Goal: Feedback & Contribution: Leave review/rating

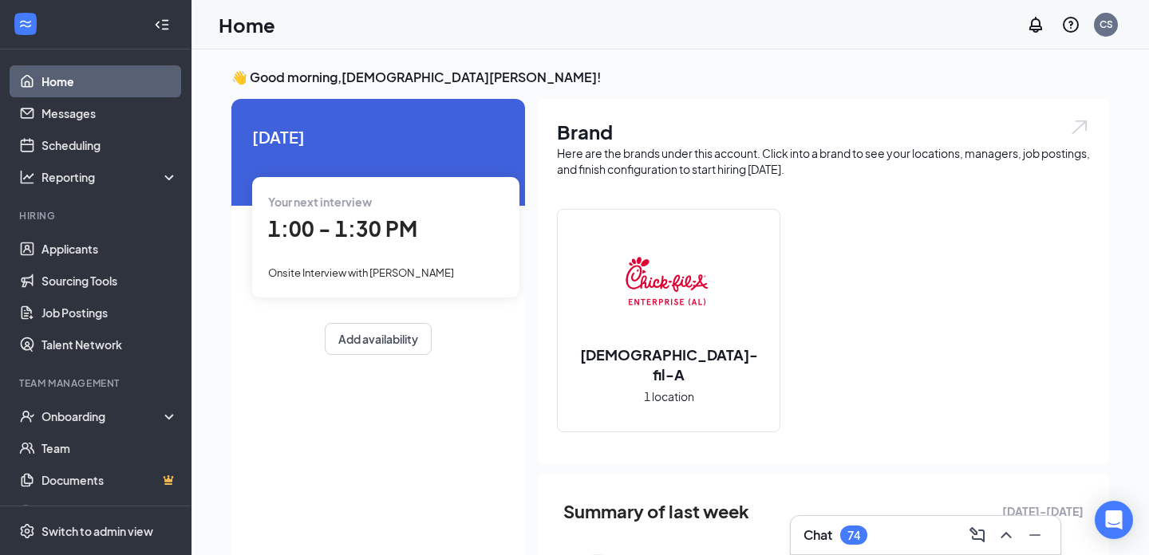
click at [353, 212] on div "Your next interview 1:00 - 1:30 PM Onsite Interview with [PERSON_NAME]" at bounding box center [385, 237] width 267 height 120
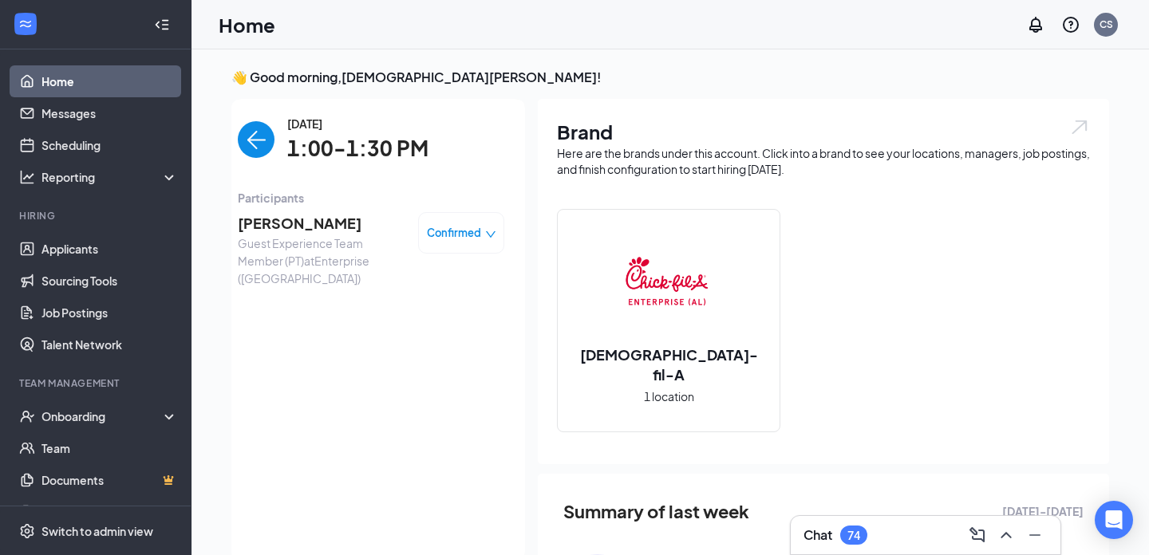
scroll to position [6, 0]
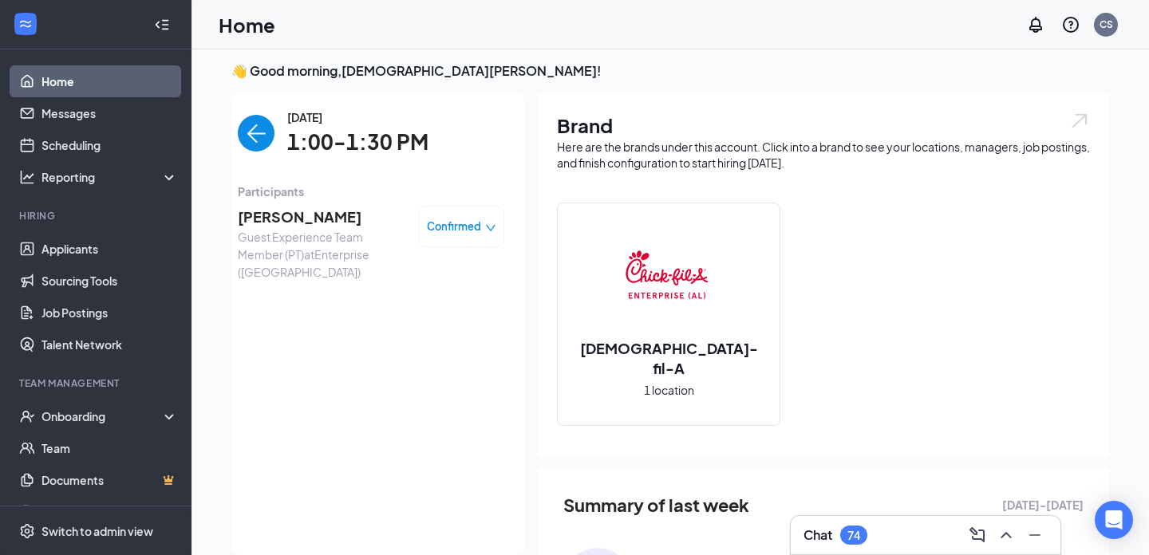
click at [353, 211] on span "[PERSON_NAME]" at bounding box center [322, 217] width 168 height 22
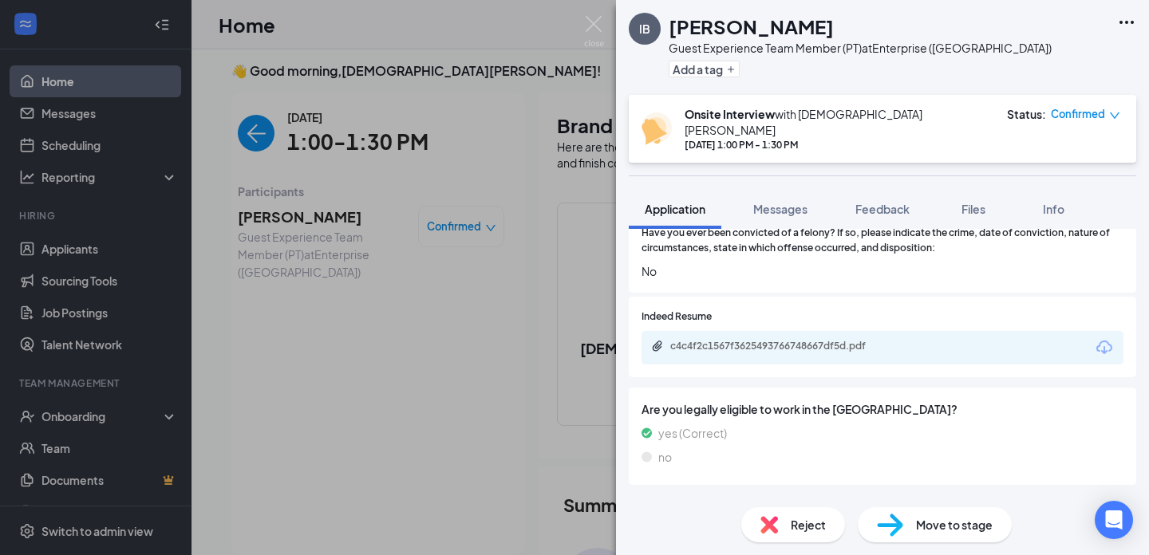
scroll to position [738, 0]
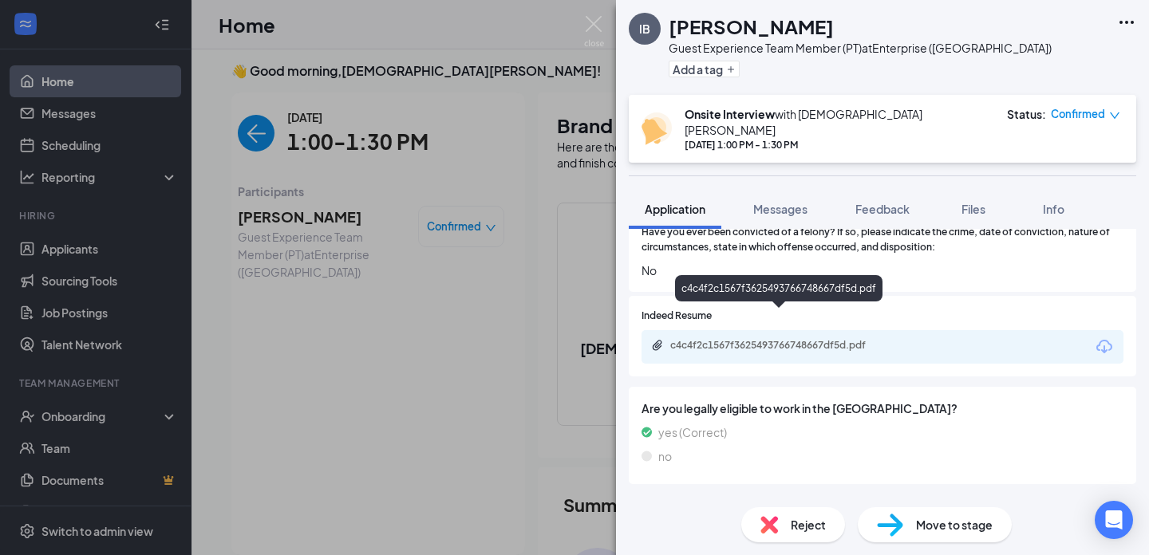
click at [795, 339] on div "c4c4f2c1567f3625493766748667df5d.pdf" at bounding box center [780, 346] width 258 height 15
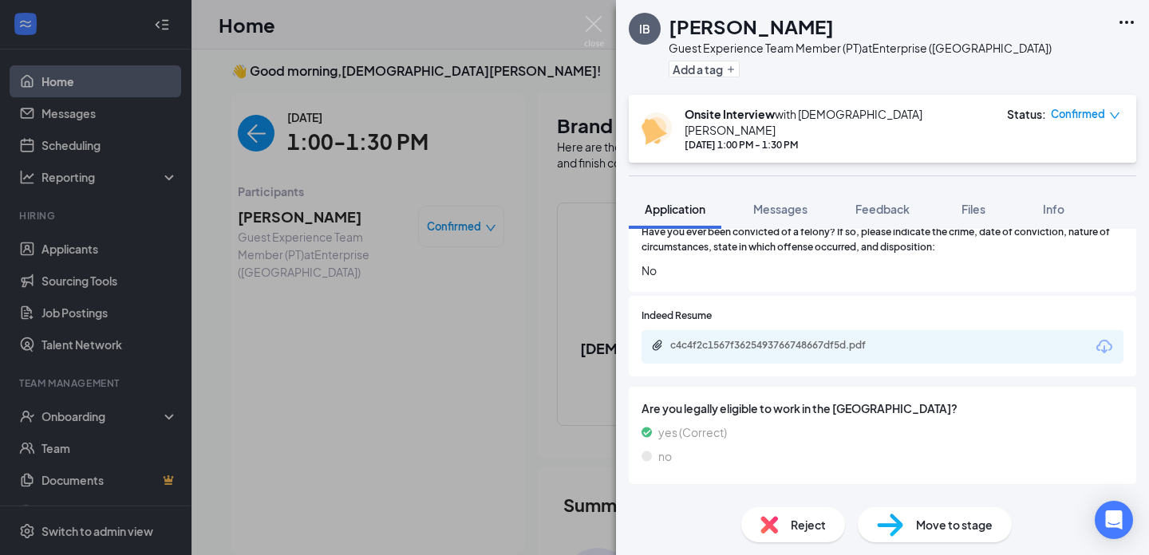
click at [605, 357] on div "IB [PERSON_NAME] Guest Experience Team Member (PT) at Enterprise ([GEOGRAPHIC_D…" at bounding box center [574, 277] width 1149 height 555
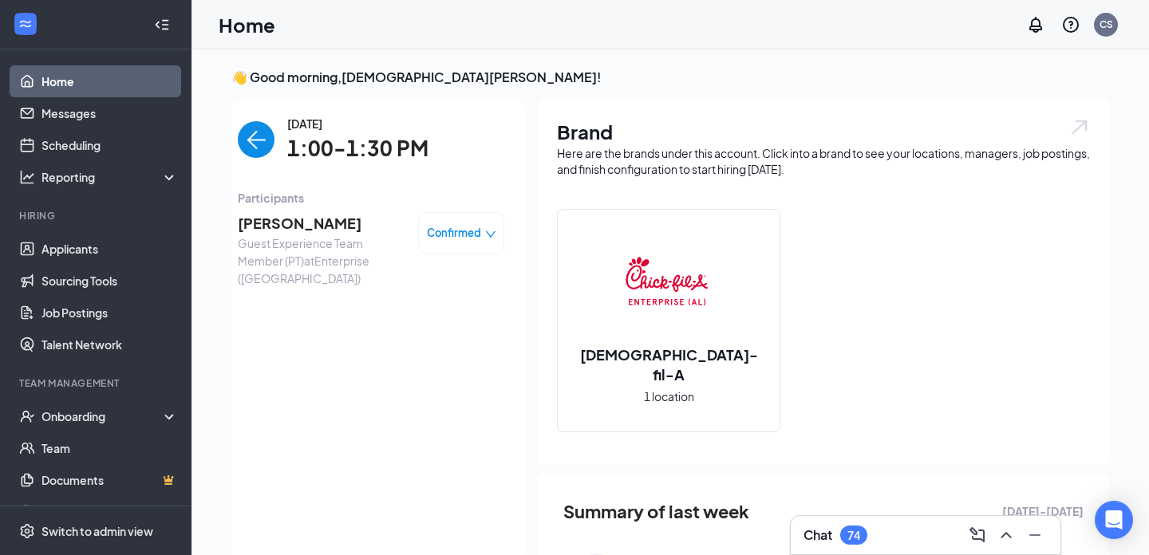
click at [291, 223] on span "[PERSON_NAME]" at bounding box center [322, 223] width 168 height 22
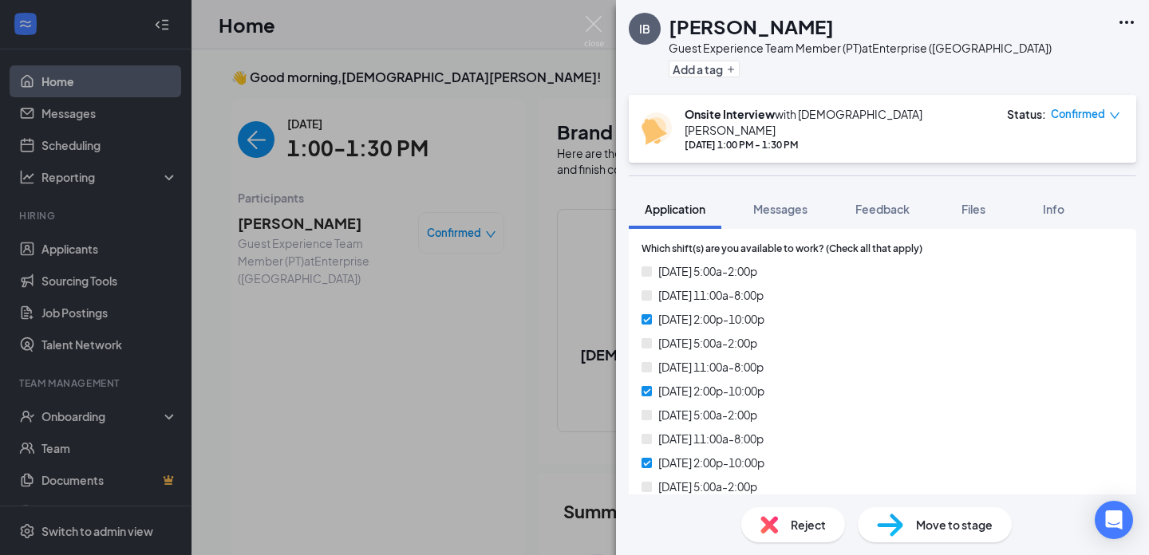
scroll to position [1195, 0]
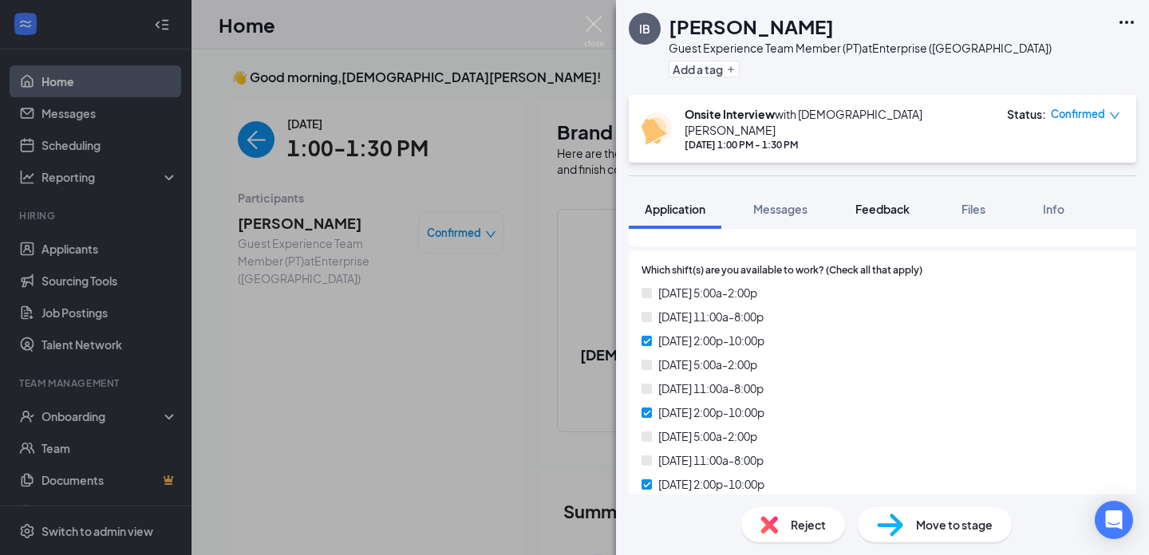
click at [881, 202] on span "Feedback" at bounding box center [882, 209] width 54 height 14
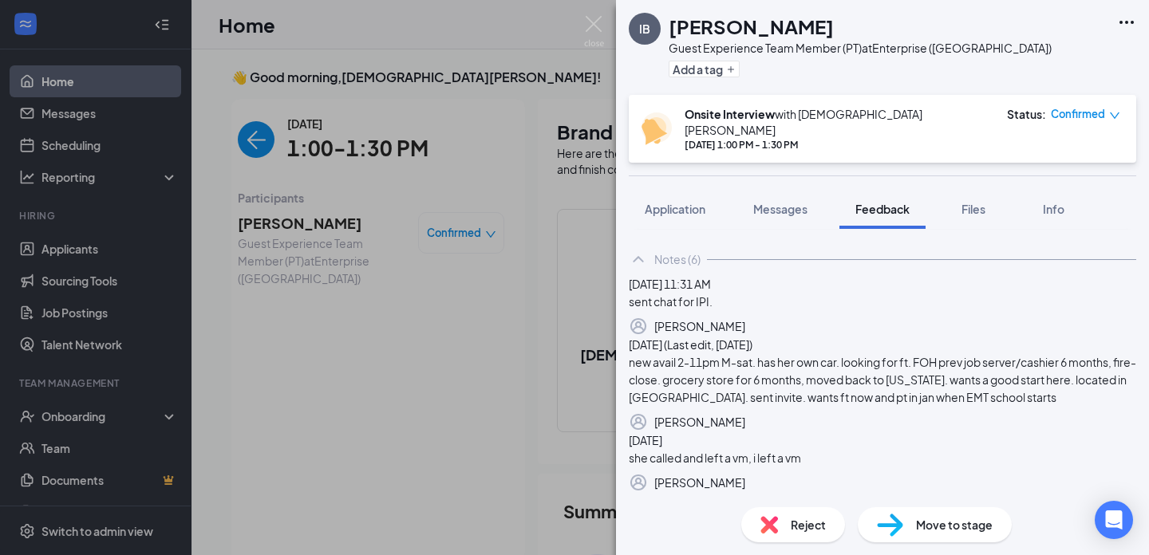
scroll to position [71, 0]
click at [697, 204] on button "Application" at bounding box center [675, 209] width 93 height 40
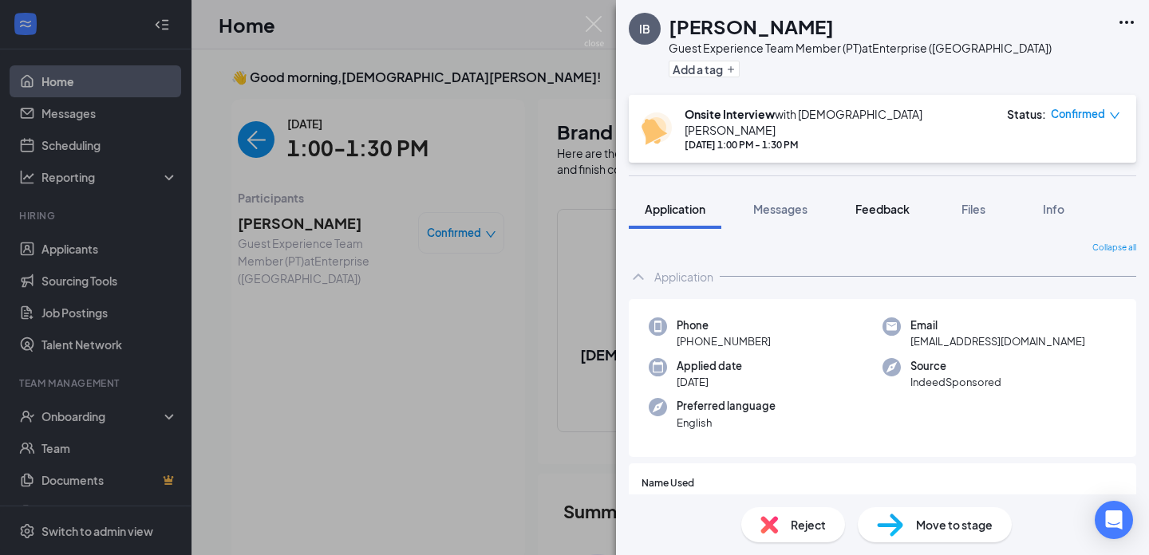
click at [882, 215] on button "Feedback" at bounding box center [882, 209] width 86 height 40
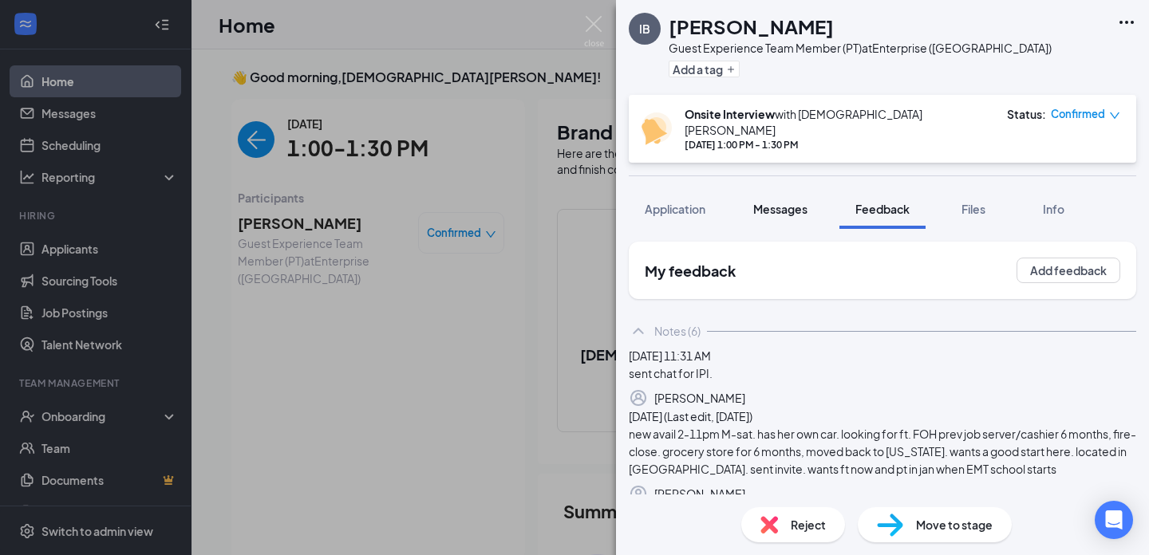
click at [783, 205] on button "Messages" at bounding box center [780, 209] width 86 height 40
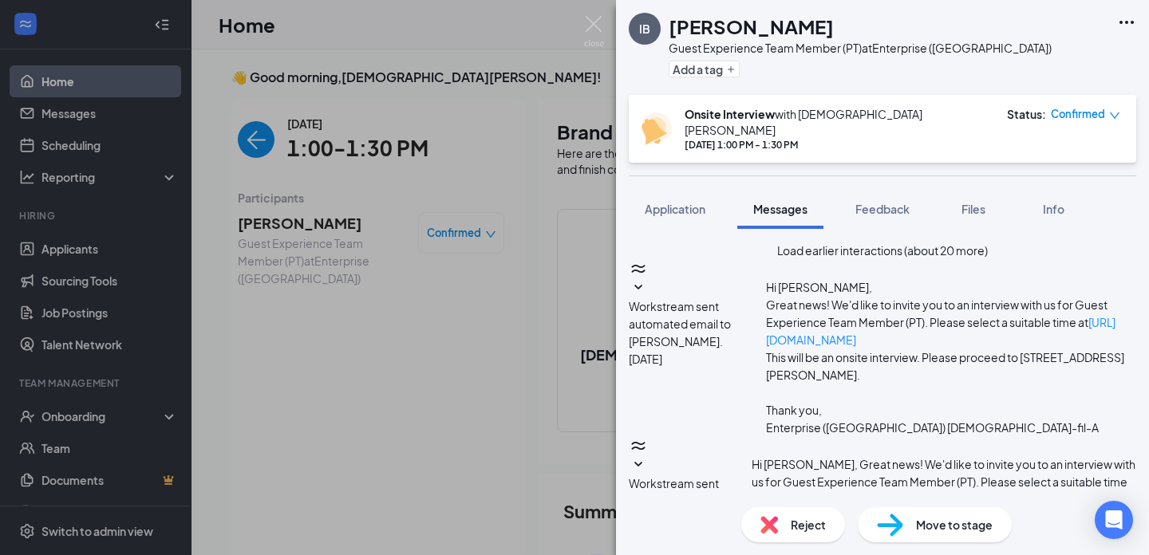
scroll to position [732, 0]
click at [676, 189] on button "Application" at bounding box center [675, 209] width 93 height 40
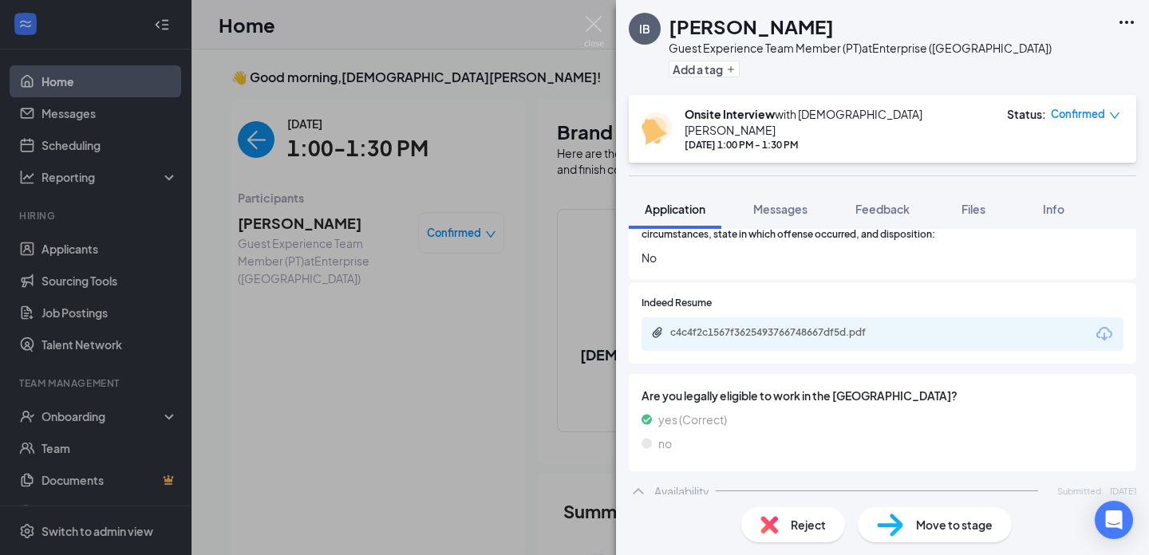
scroll to position [765, 0]
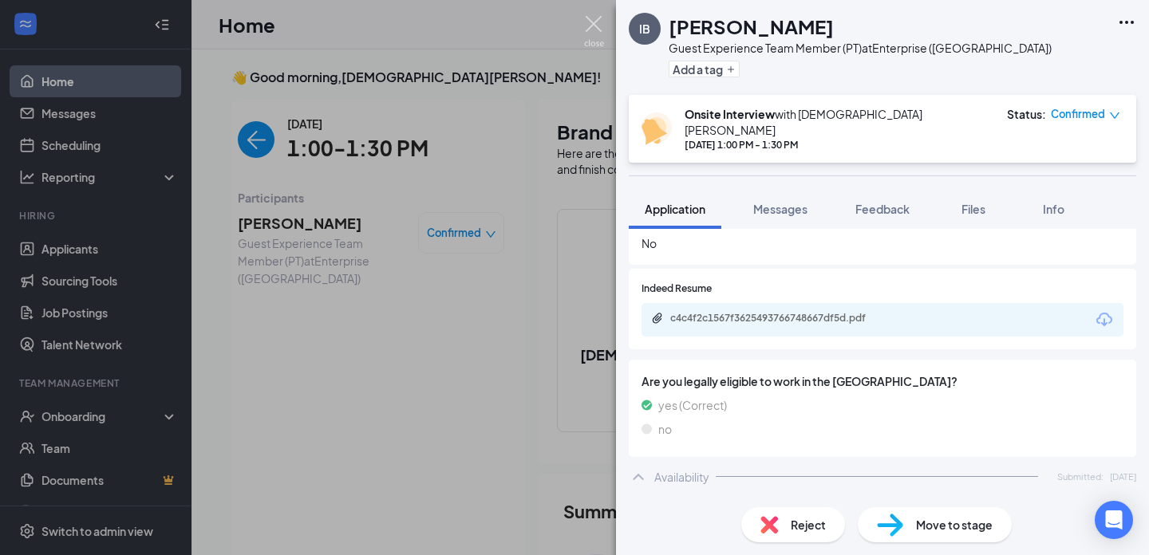
click at [585, 25] on img at bounding box center [594, 31] width 20 height 31
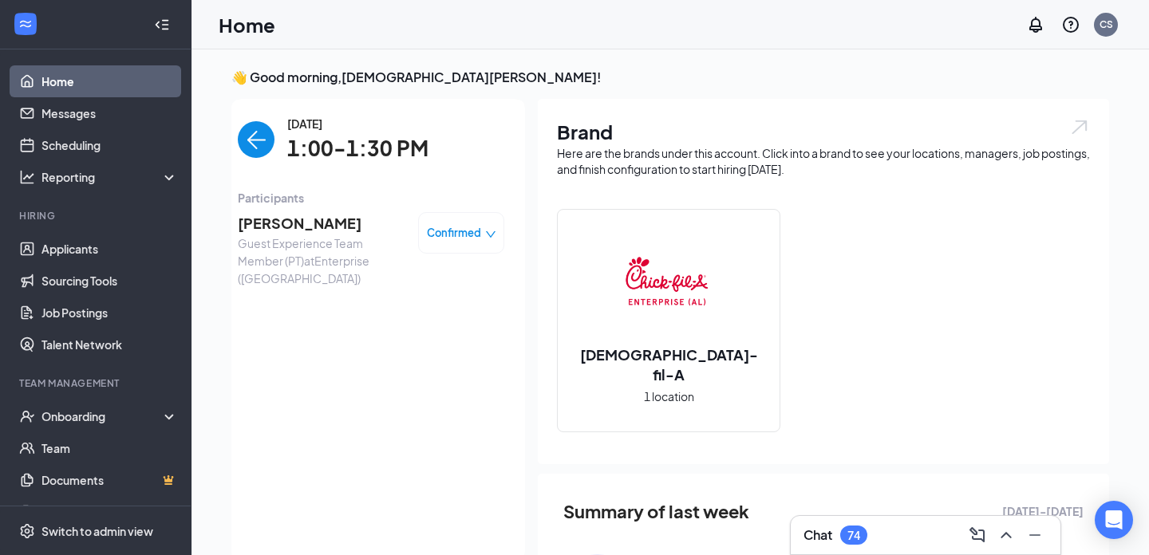
scroll to position [6, 0]
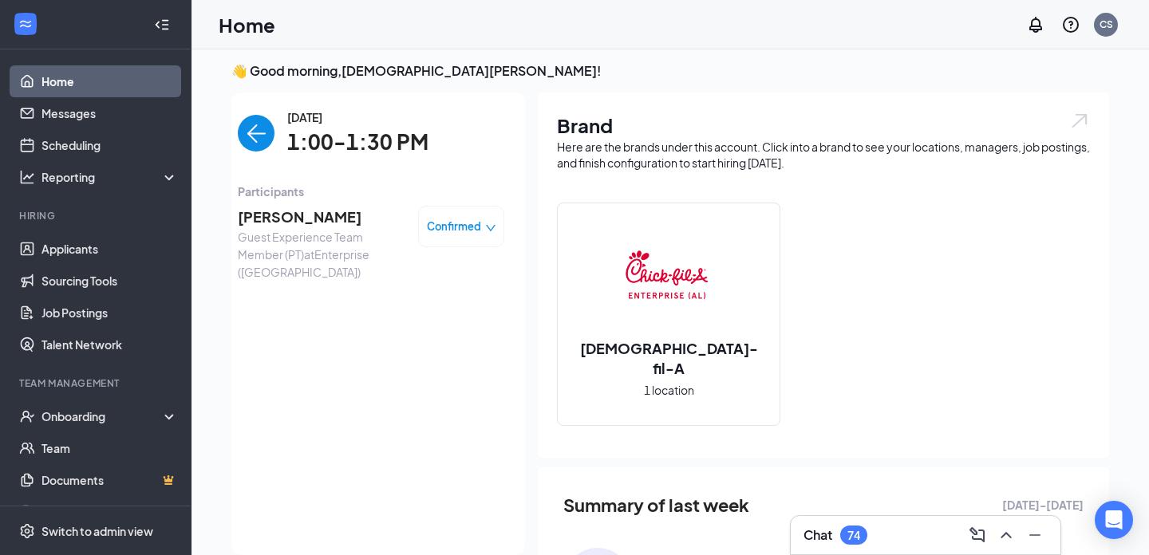
click at [313, 221] on span "[PERSON_NAME]" at bounding box center [322, 217] width 168 height 22
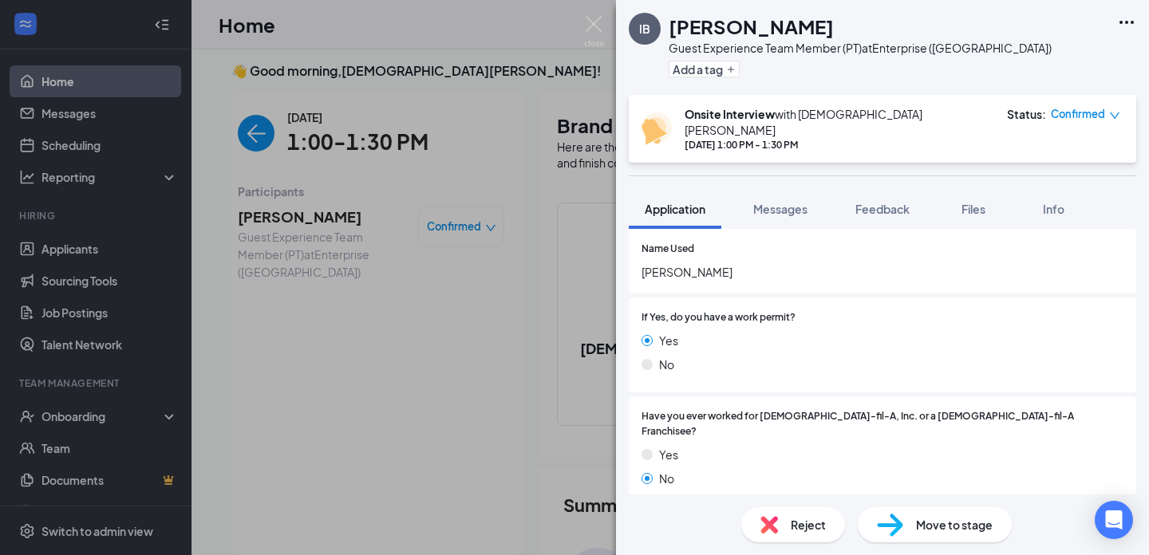
scroll to position [229, 0]
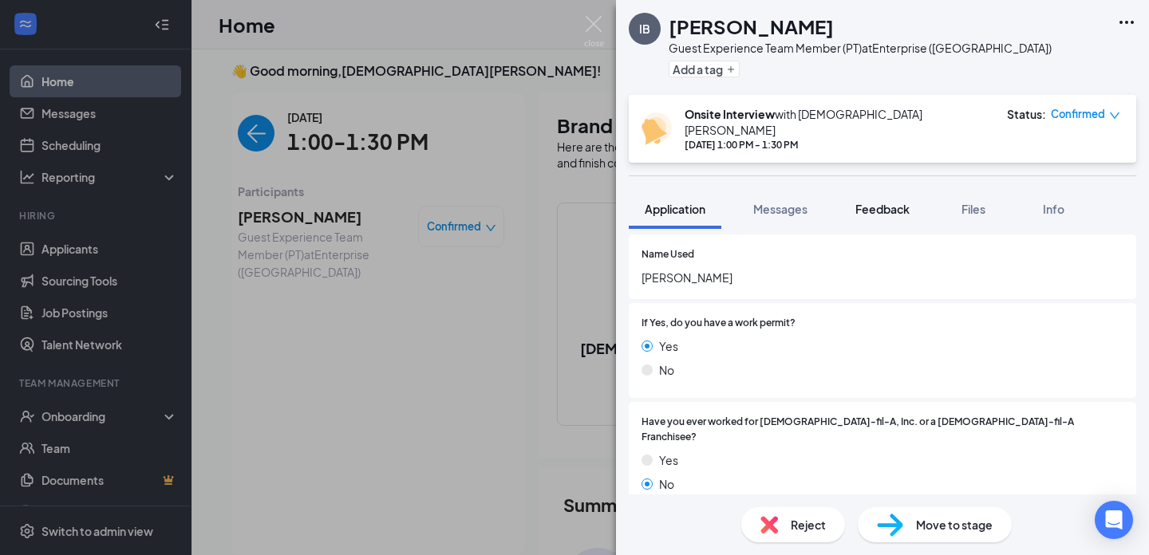
click at [879, 202] on span "Feedback" at bounding box center [882, 209] width 54 height 14
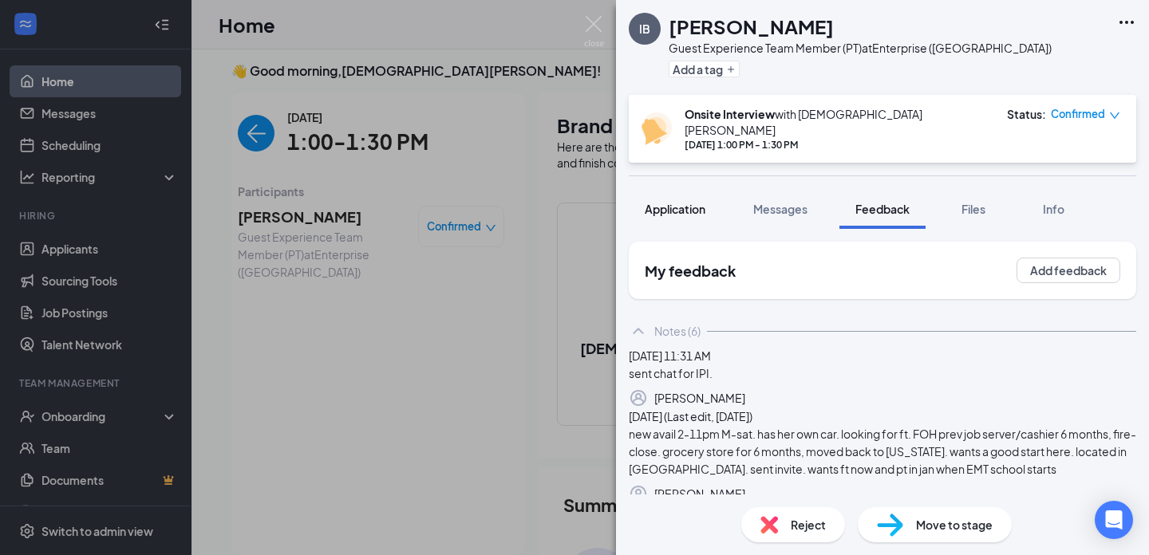
click at [649, 203] on div "Application" at bounding box center [675, 209] width 61 height 16
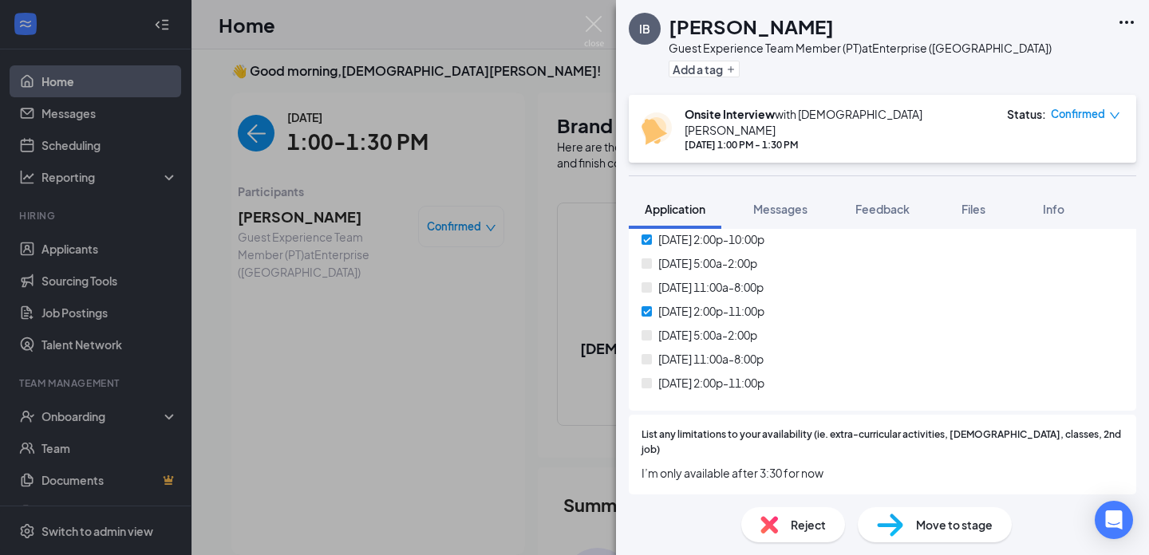
scroll to position [1572, 0]
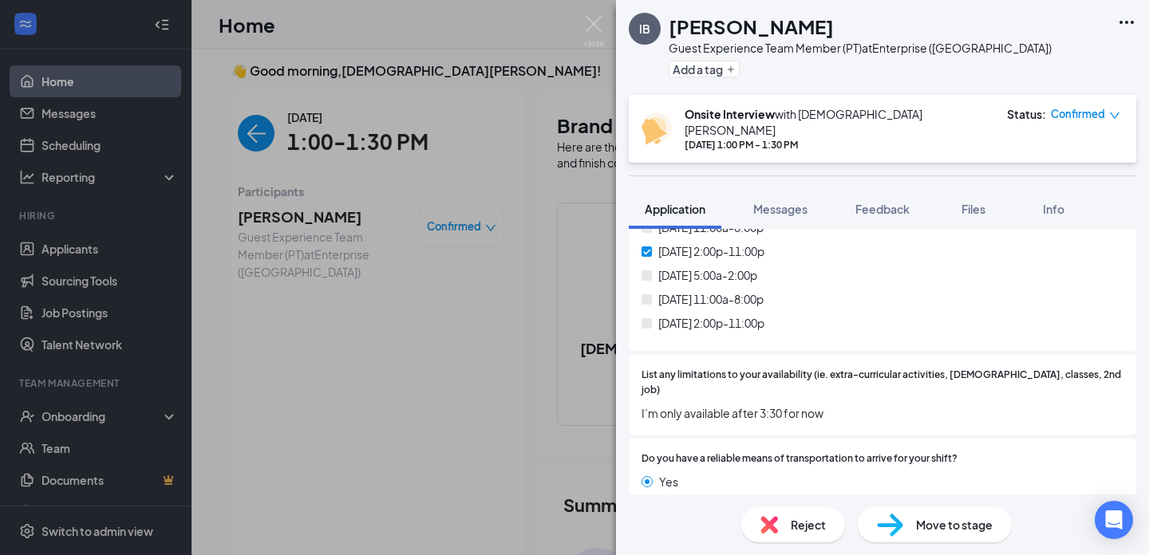
click at [823, 404] on span "I’m only available after 3:30 for now" at bounding box center [882, 413] width 482 height 18
click at [778, 189] on button "Messages" at bounding box center [780, 209] width 86 height 40
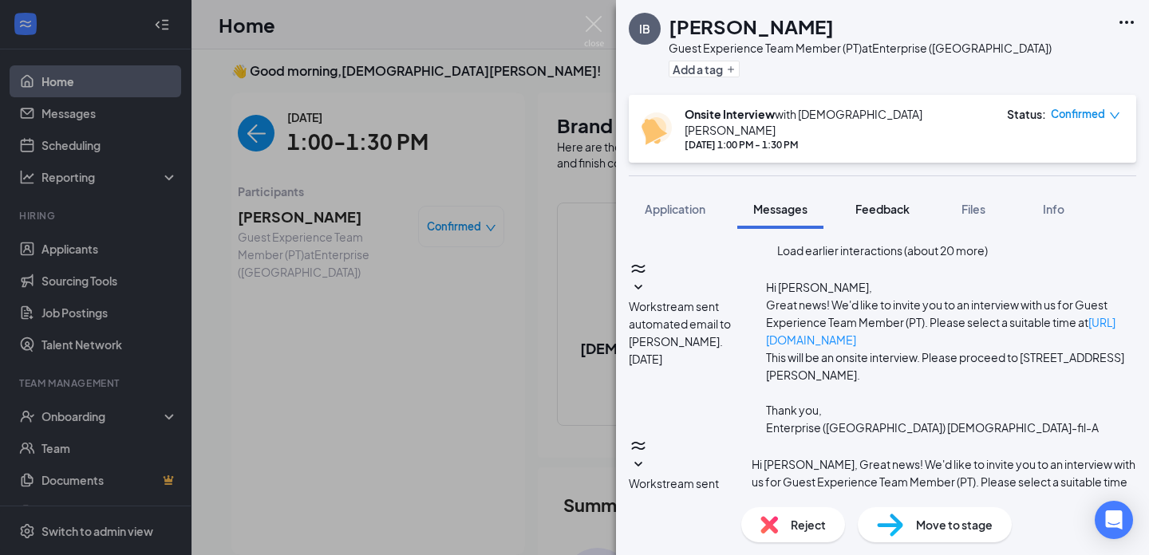
click at [866, 202] on span "Feedback" at bounding box center [882, 209] width 54 height 14
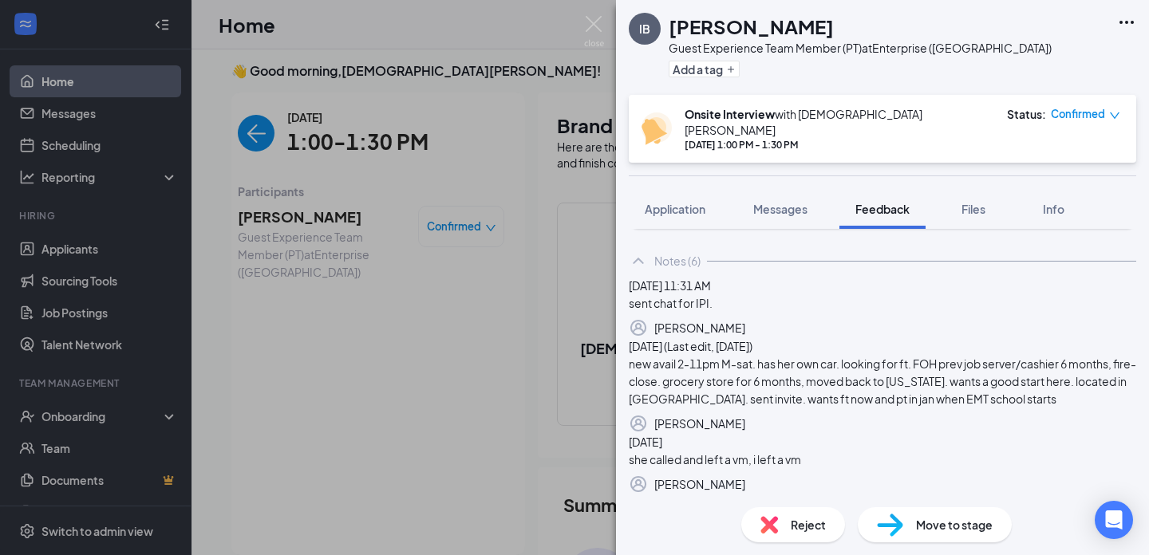
scroll to position [63, 0]
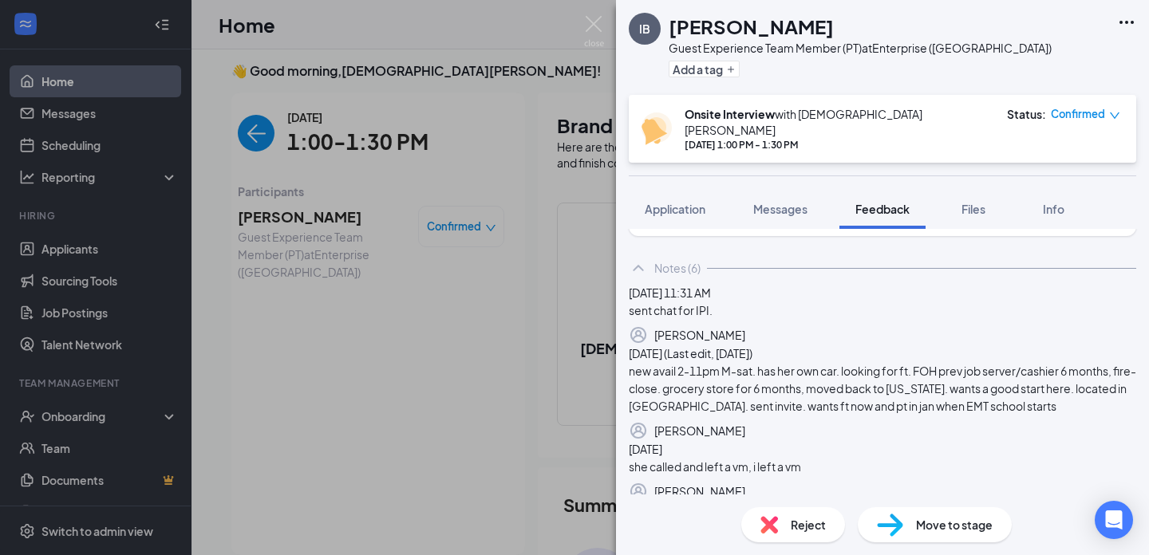
click at [609, 175] on div "IB [PERSON_NAME] Guest Experience Team Member (PT) at Enterprise ([GEOGRAPHIC_D…" at bounding box center [574, 277] width 1149 height 555
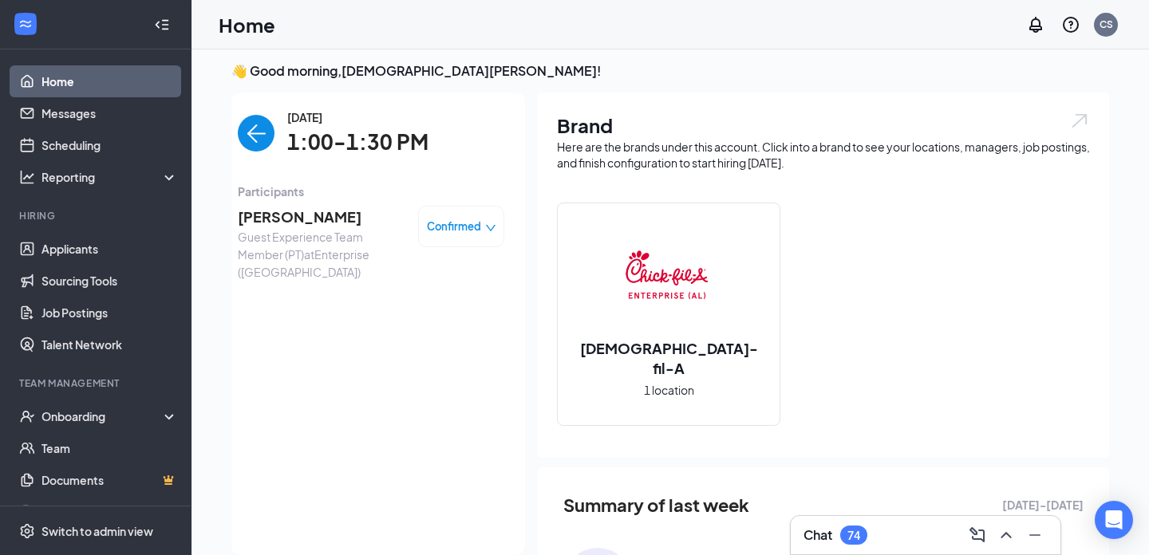
click at [643, 179] on div "Brand Here are the brands under this account. Click into a brand to see your lo…" at bounding box center [823, 275] width 571 height 365
click at [311, 228] on span "Guest Experience Team Member (PT) at Enterprise ([GEOGRAPHIC_DATA])" at bounding box center [322, 254] width 168 height 53
click at [311, 216] on span "[PERSON_NAME]" at bounding box center [322, 217] width 168 height 22
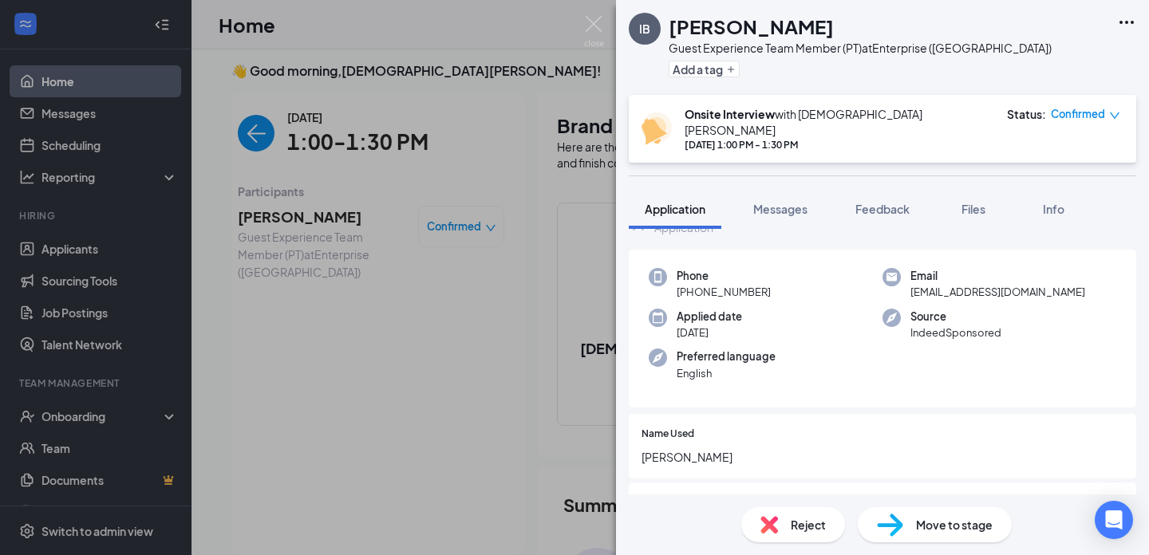
scroll to position [53, 0]
click at [873, 202] on span "Feedback" at bounding box center [882, 209] width 54 height 14
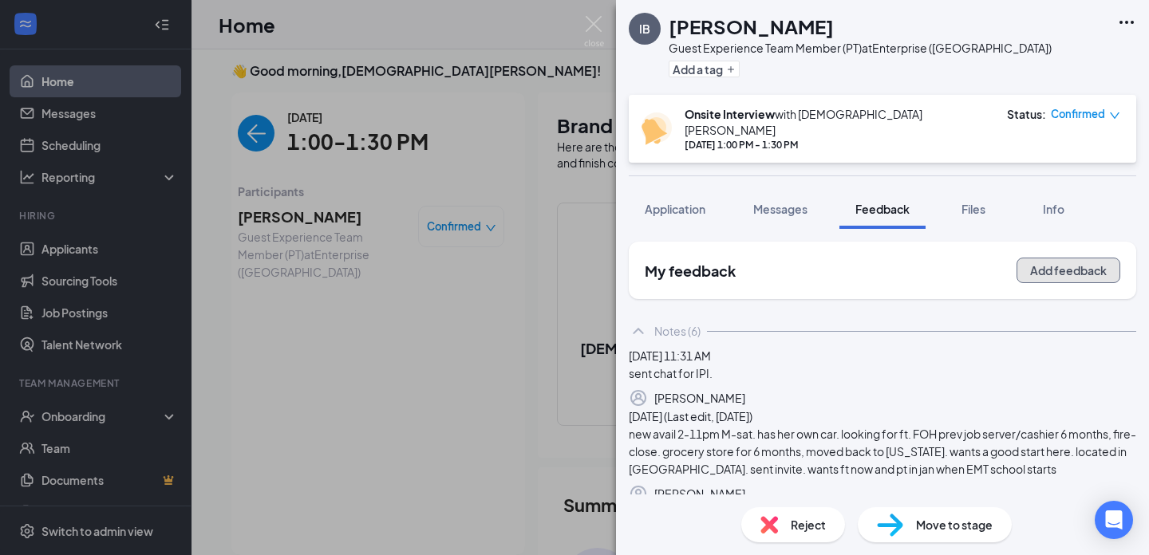
click at [1055, 258] on button "Add feedback" at bounding box center [1068, 271] width 104 height 26
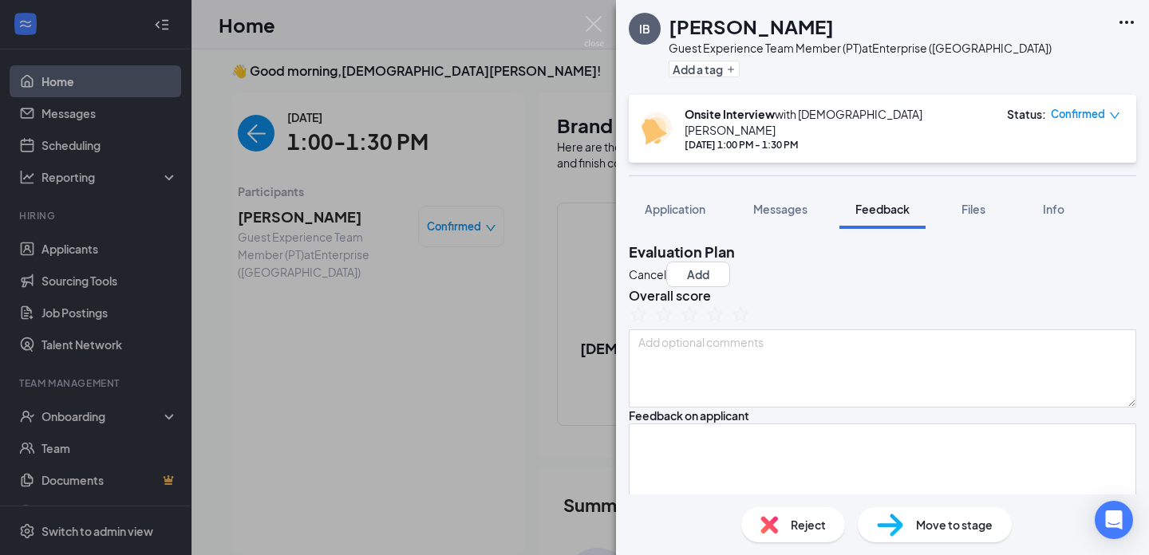
click at [666, 266] on button "Cancel" at bounding box center [647, 275] width 37 height 18
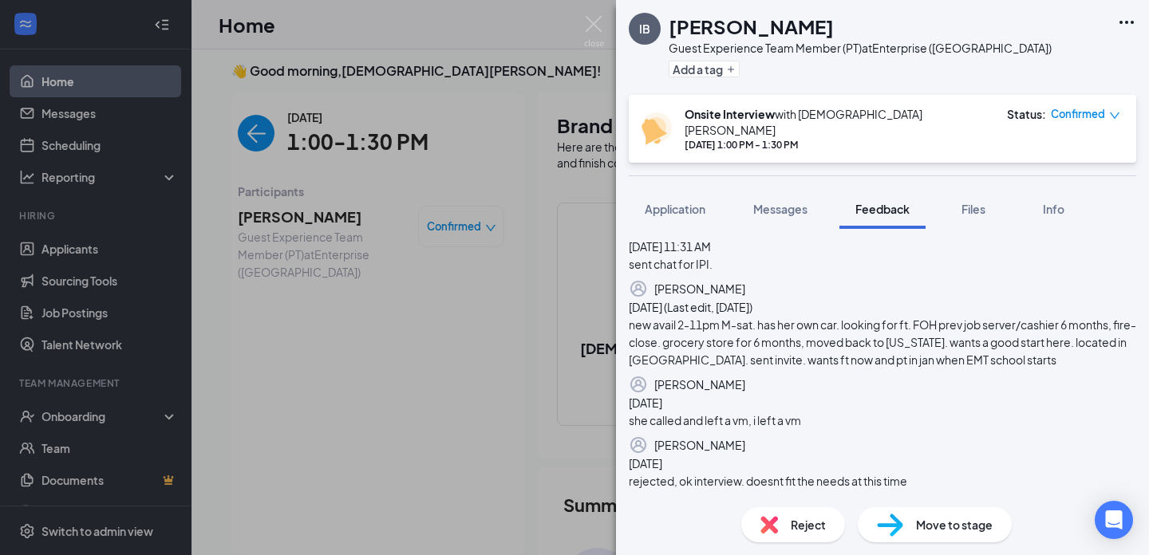
scroll to position [625, 0]
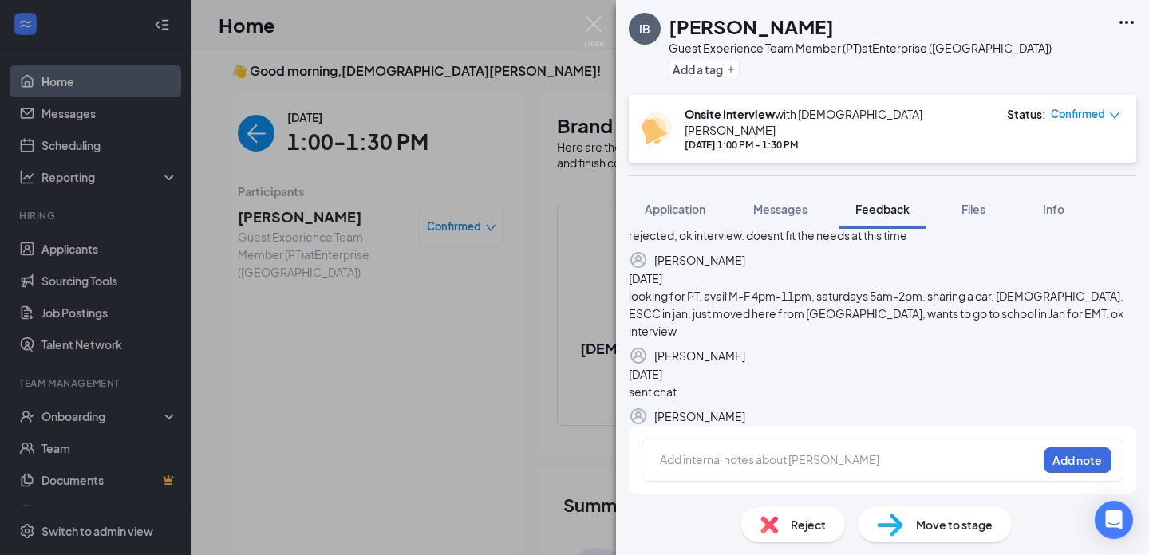
click at [843, 459] on div at bounding box center [849, 460] width 376 height 17
click at [758, 467] on div "Wants to do EMT" at bounding box center [709, 460] width 98 height 17
click at [758, 454] on div "Wants to do EMT" at bounding box center [709, 460] width 98 height 17
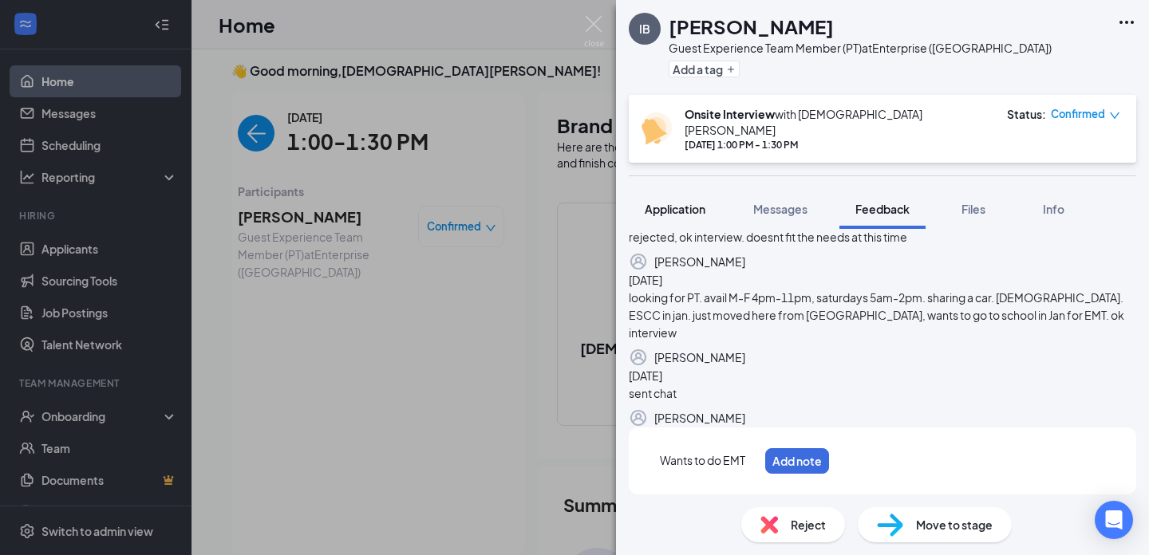
click at [674, 202] on span "Application" at bounding box center [675, 209] width 61 height 14
